Goal: Transaction & Acquisition: Purchase product/service

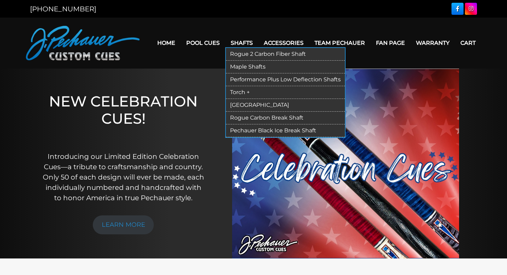
click at [244, 53] on link "Rogue 2 Carbon Fiber Shaft" at bounding box center [285, 54] width 119 height 13
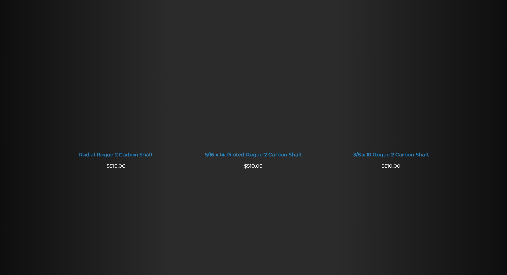
scroll to position [477, 0]
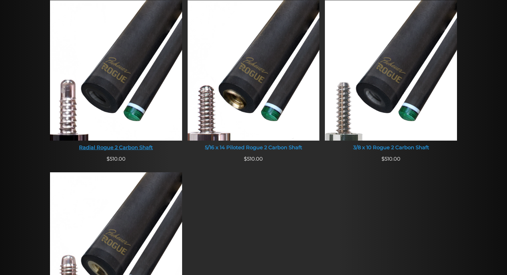
click at [124, 80] on img at bounding box center [116, 70] width 132 height 140
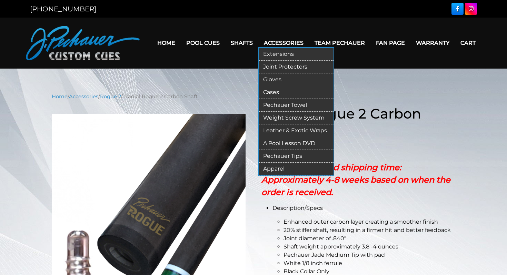
click at [285, 155] on link "Pechauer Tips" at bounding box center [296, 156] width 74 height 13
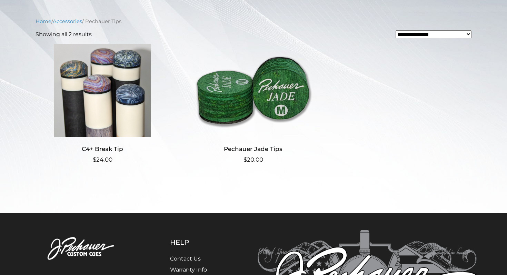
scroll to position [156, 0]
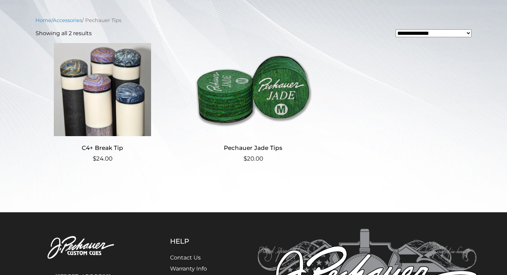
click at [247, 95] on img at bounding box center [253, 89] width 134 height 93
